Goal: Transaction & Acquisition: Purchase product/service

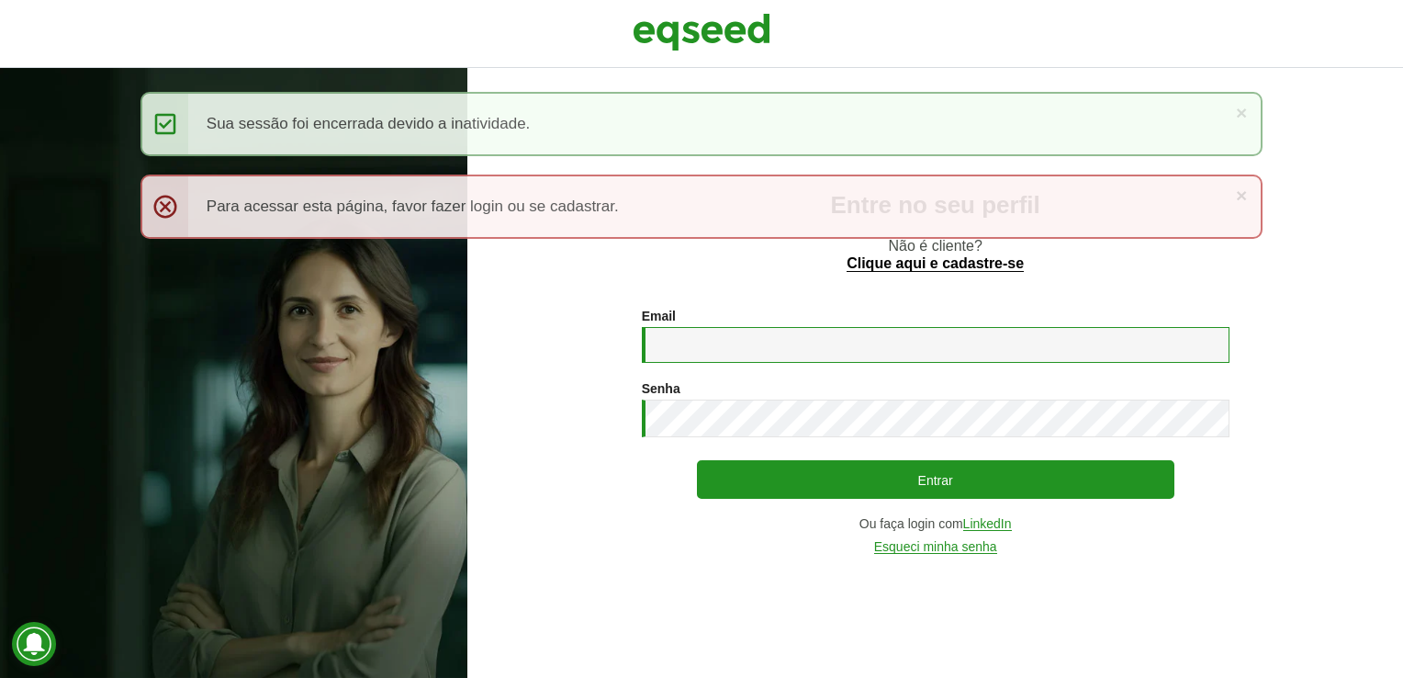
click at [741, 355] on input "Email *" at bounding box center [936, 345] width 588 height 36
type input "**********"
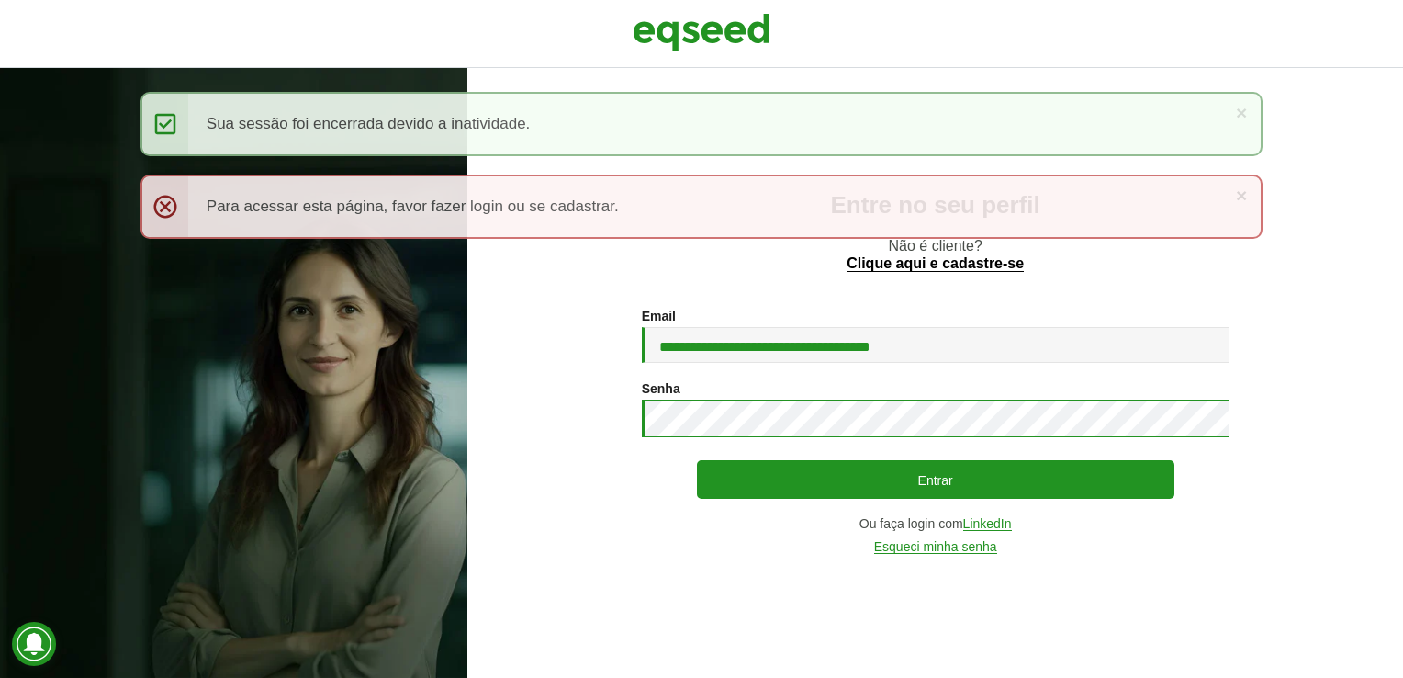
click at [697, 460] on button "Entrar" at bounding box center [936, 479] width 478 height 39
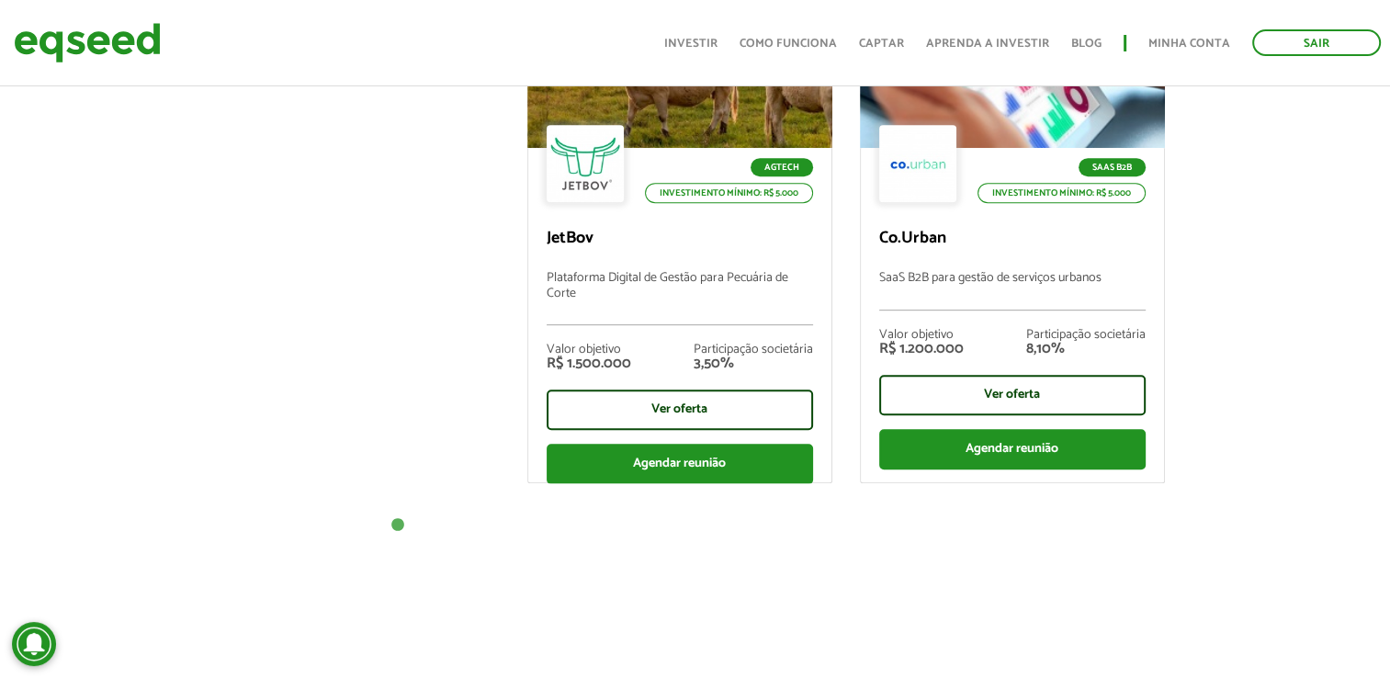
scroll to position [827, 0]
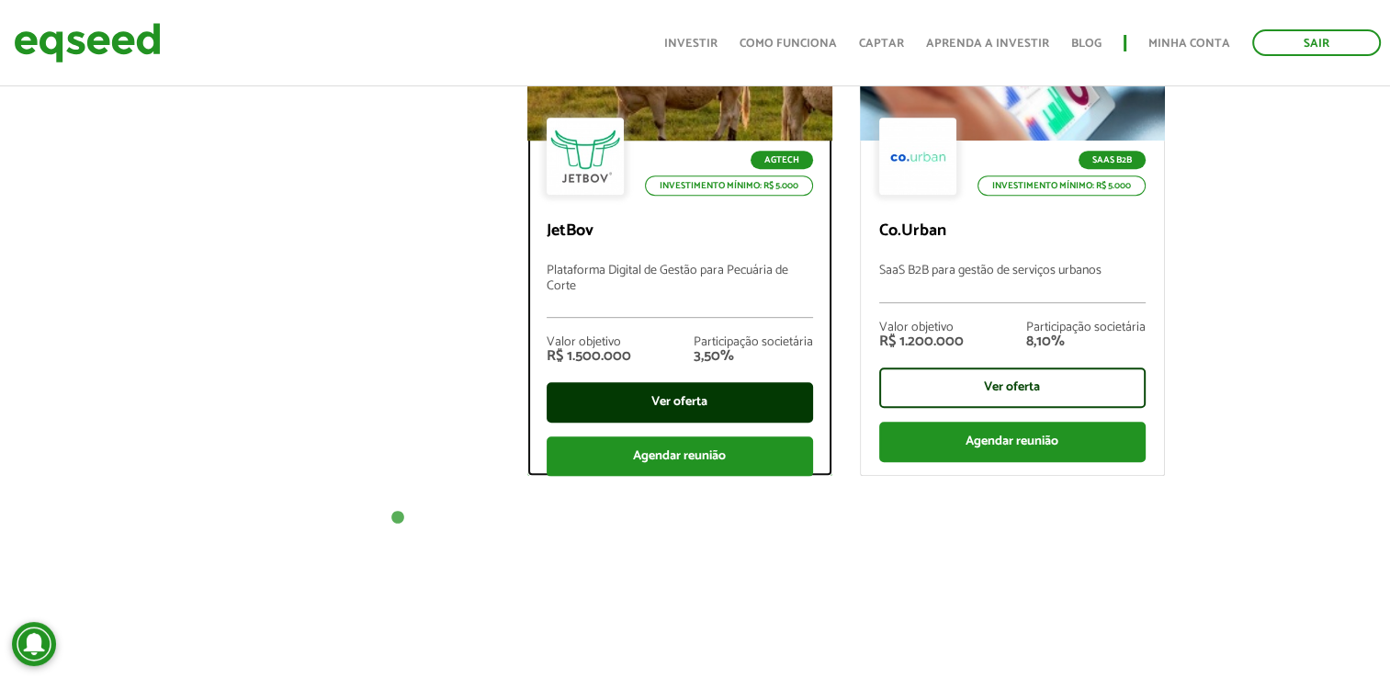
click at [661, 403] on div "Ver oferta" at bounding box center [679, 402] width 266 height 40
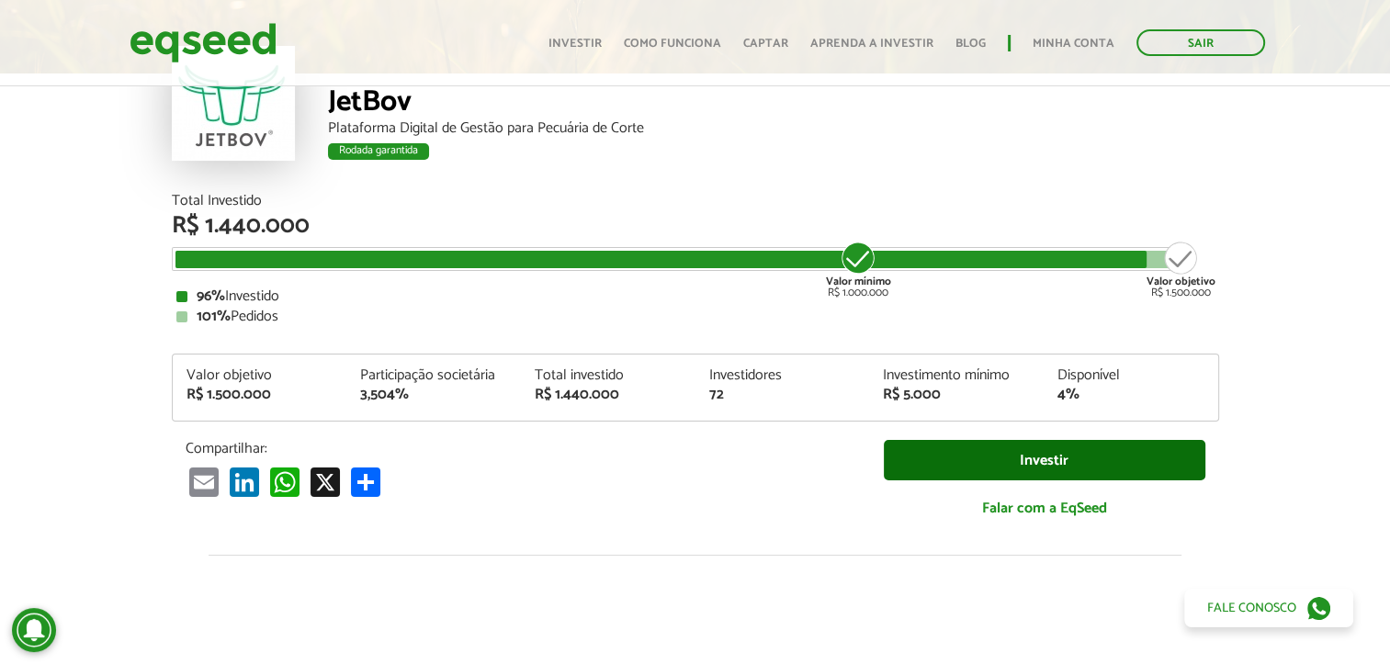
scroll to position [77, 0]
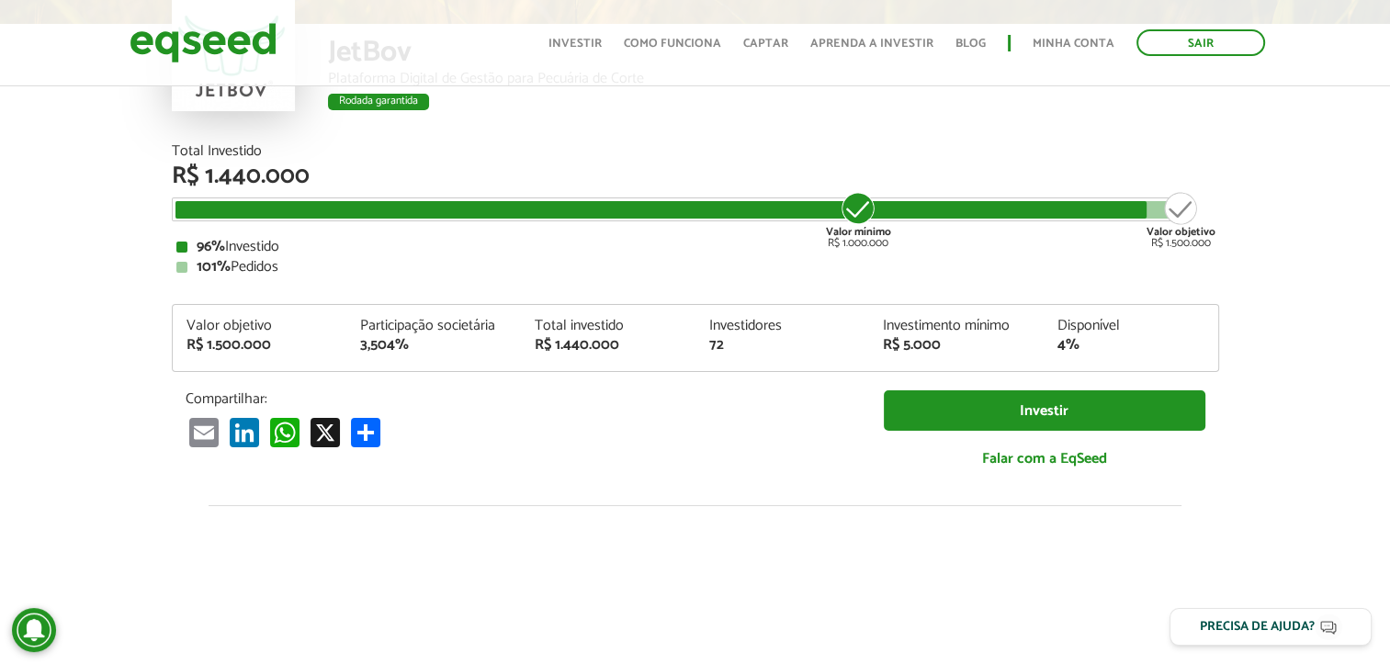
scroll to position [77, 0]
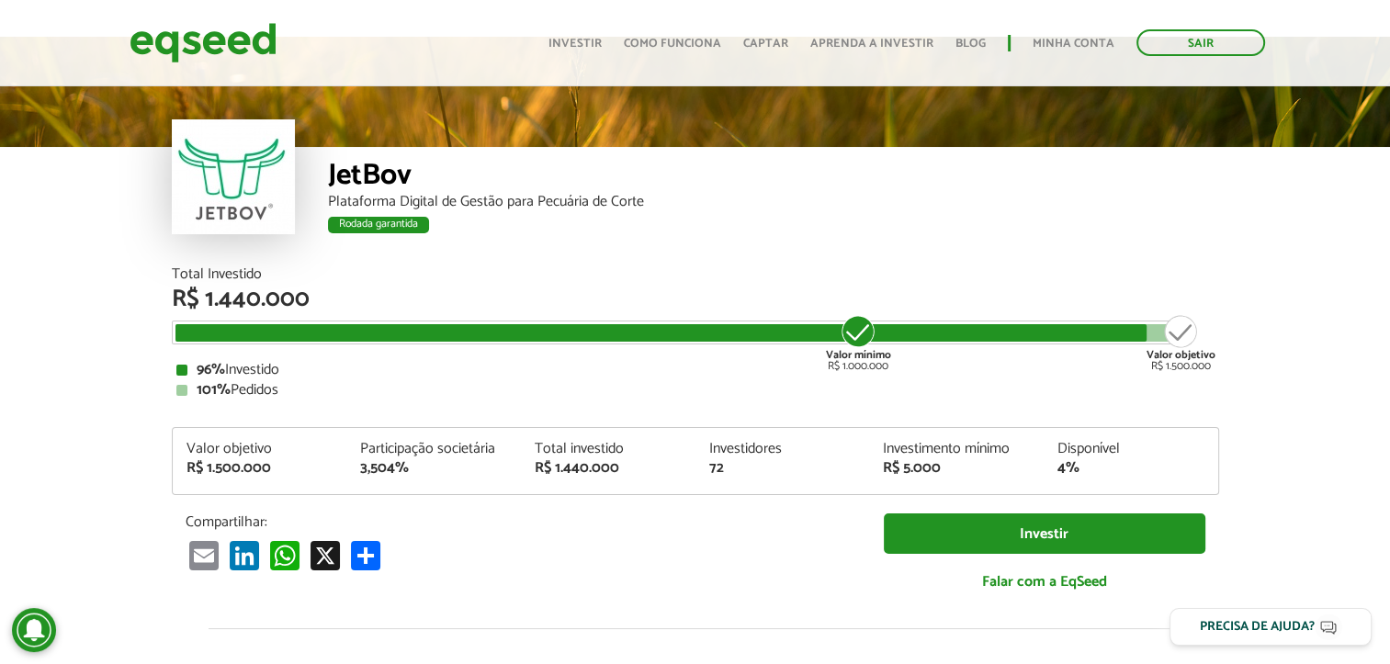
scroll to position [61, 0]
